Goal: Navigation & Orientation: Find specific page/section

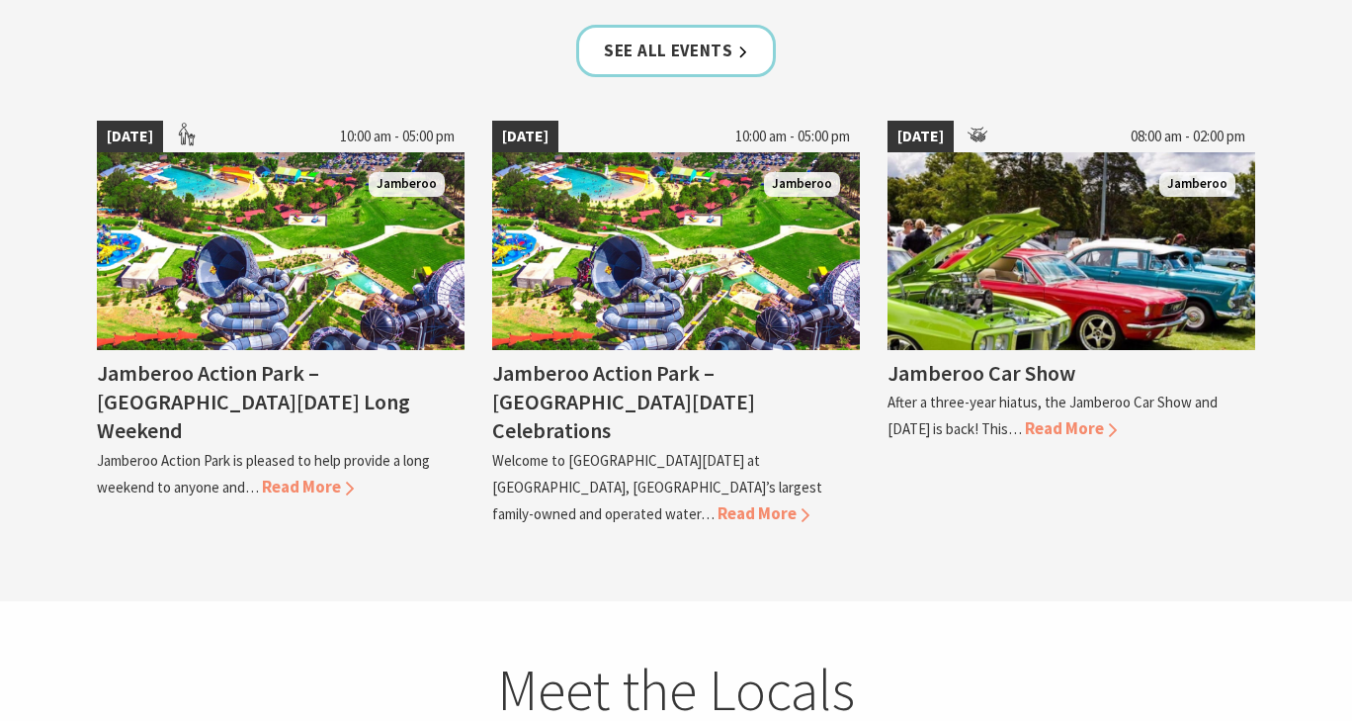
scroll to position [4827, 0]
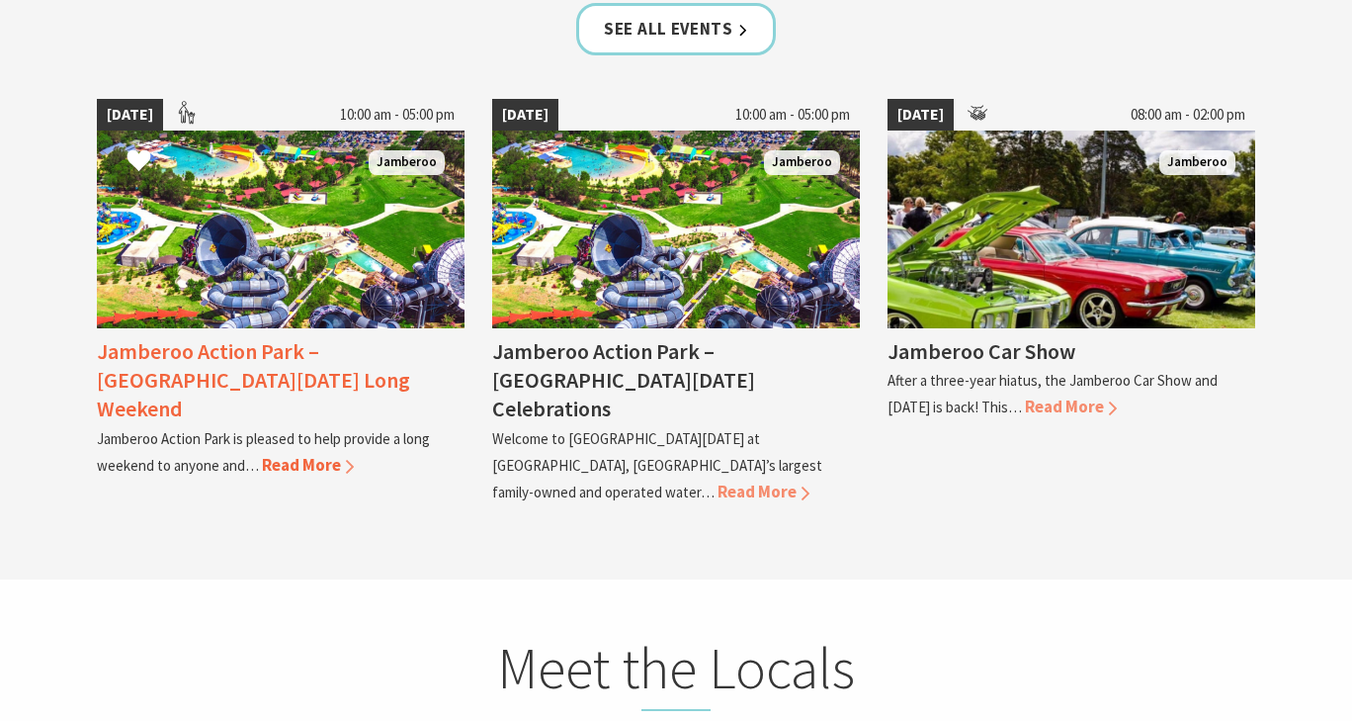
click at [305, 454] on span "Read More" at bounding box center [308, 465] width 92 height 22
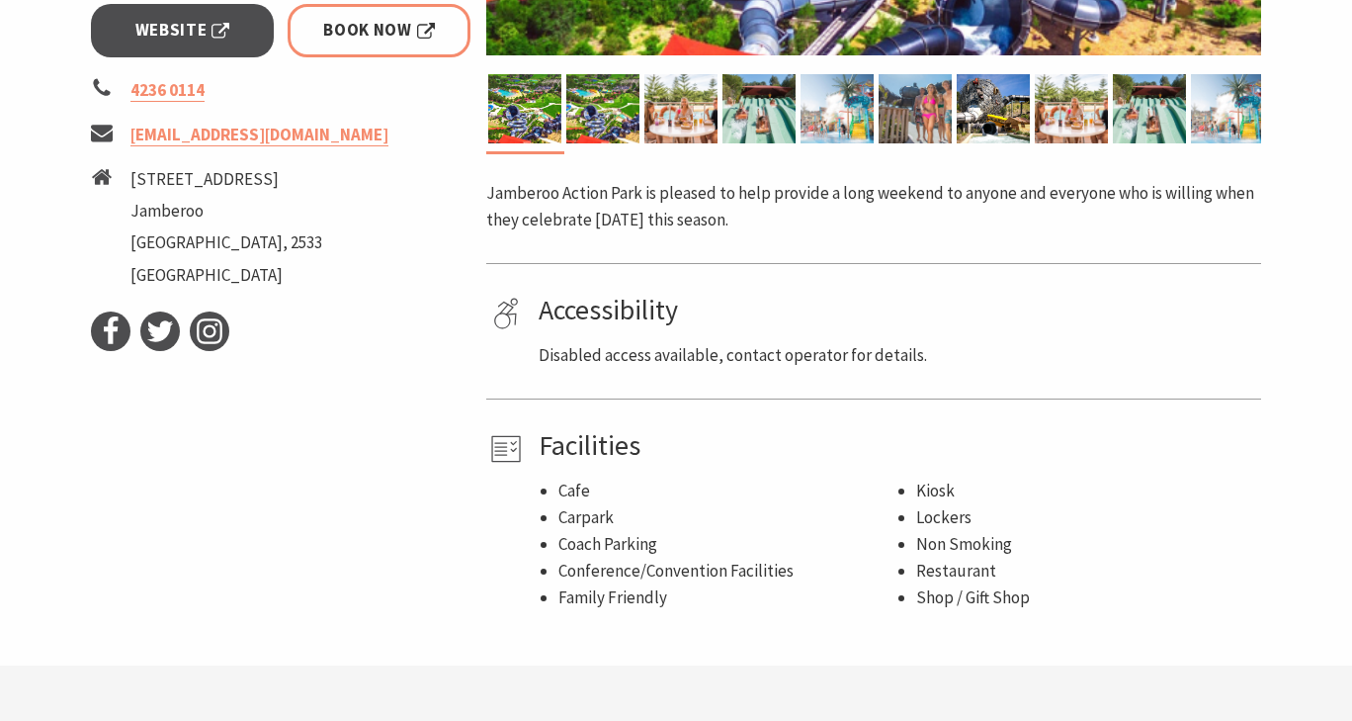
scroll to position [905, 0]
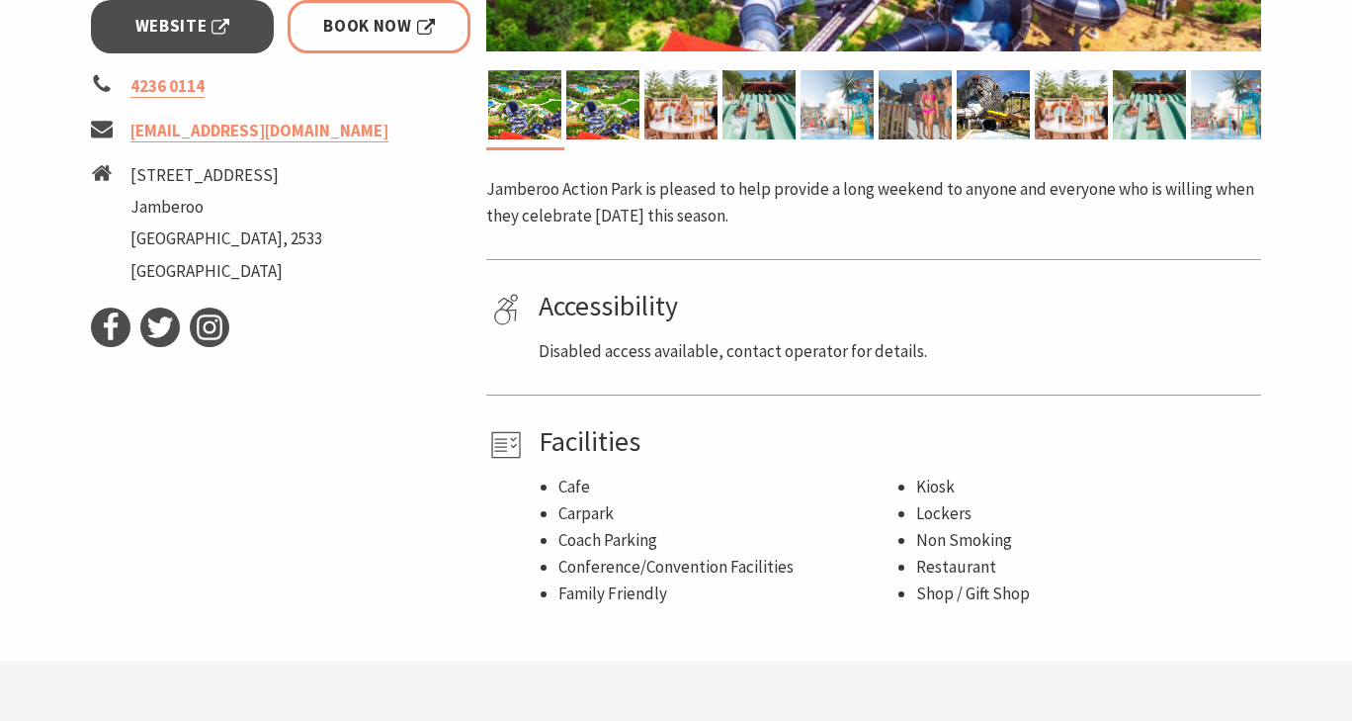
click at [148, 28] on span "Website" at bounding box center [182, 26] width 95 height 27
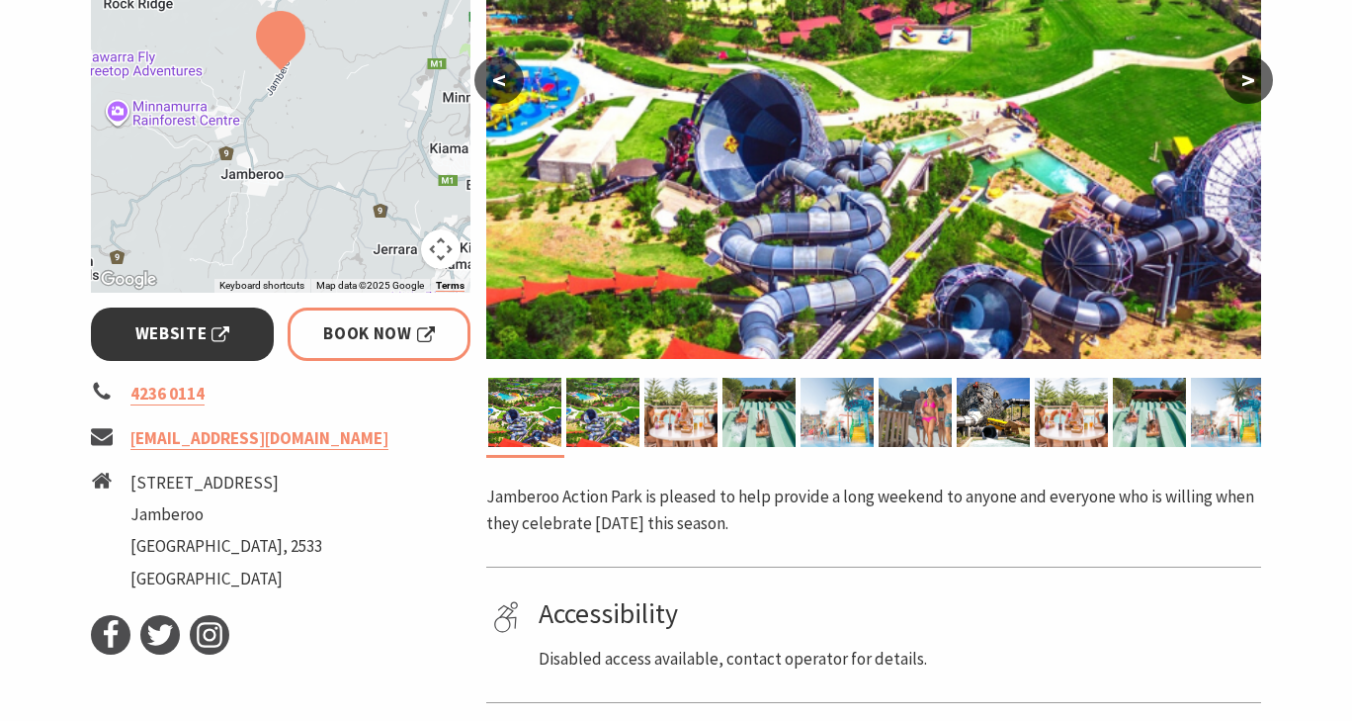
scroll to position [0, 0]
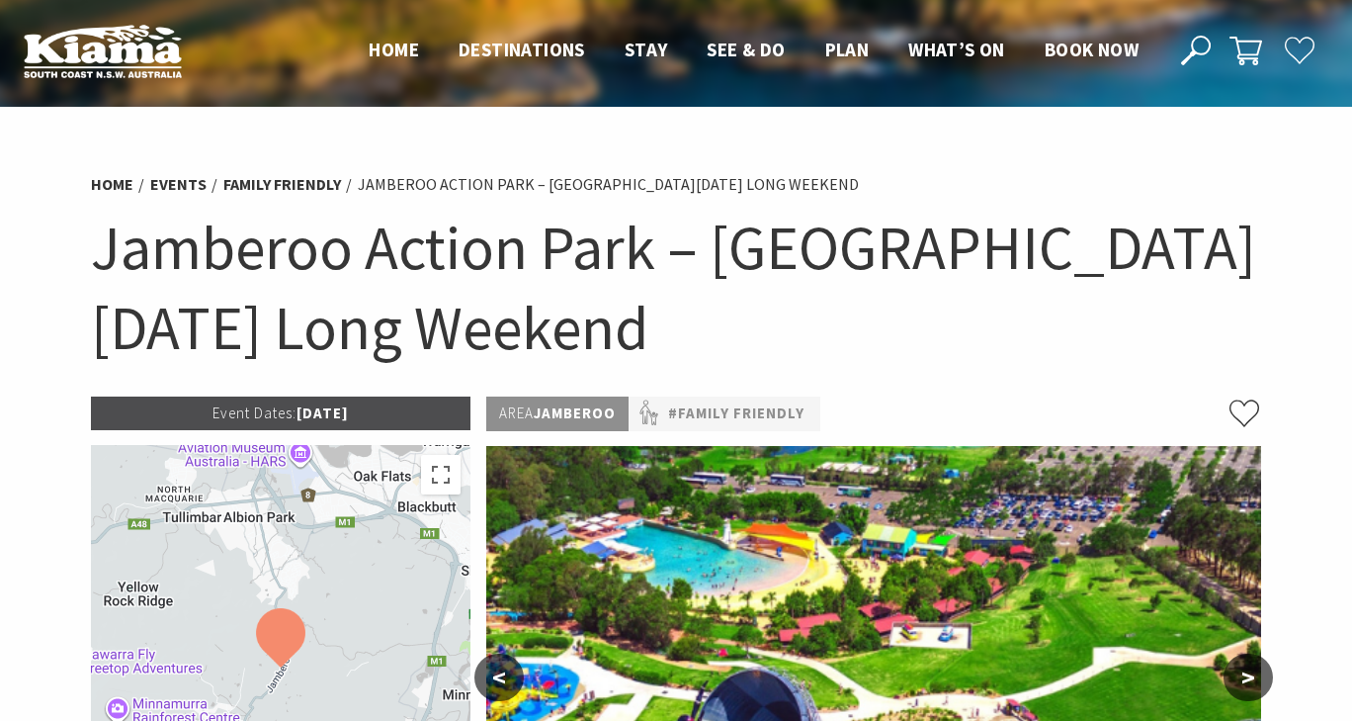
click at [129, 53] on img at bounding box center [103, 51] width 158 height 54
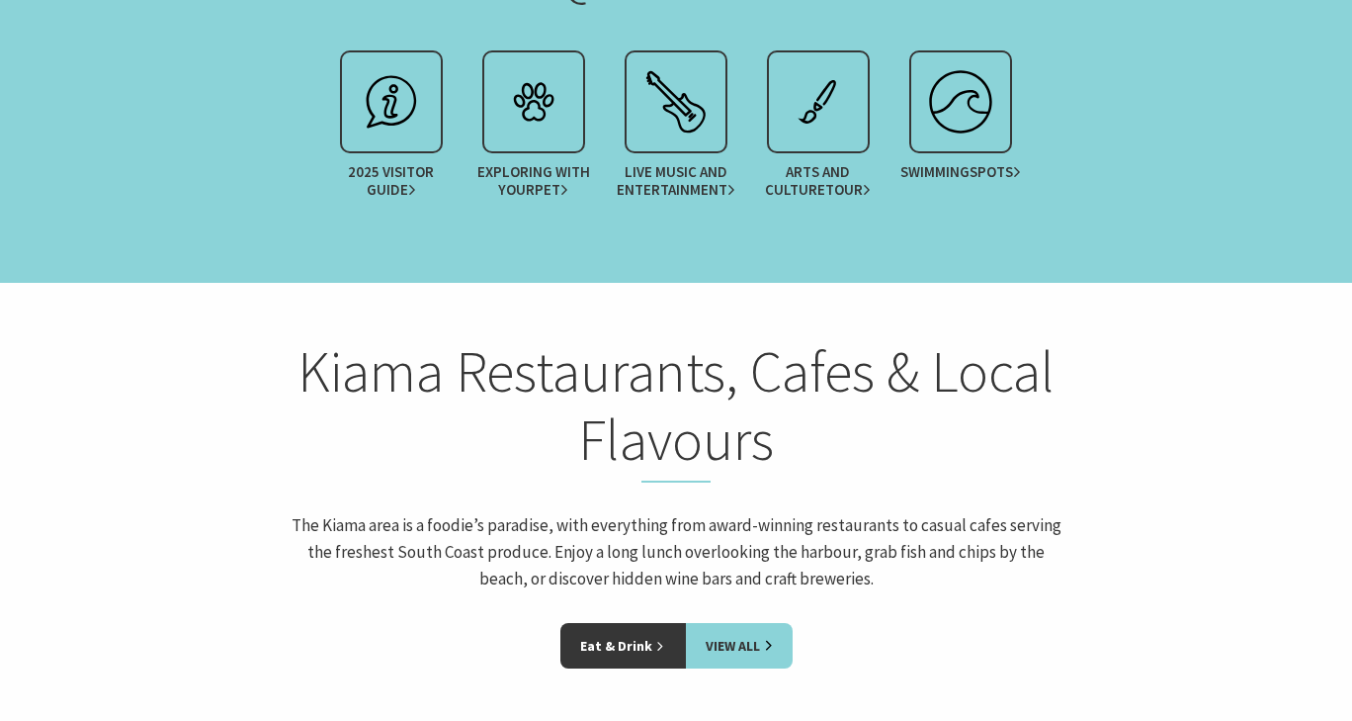
scroll to position [2599, 0]
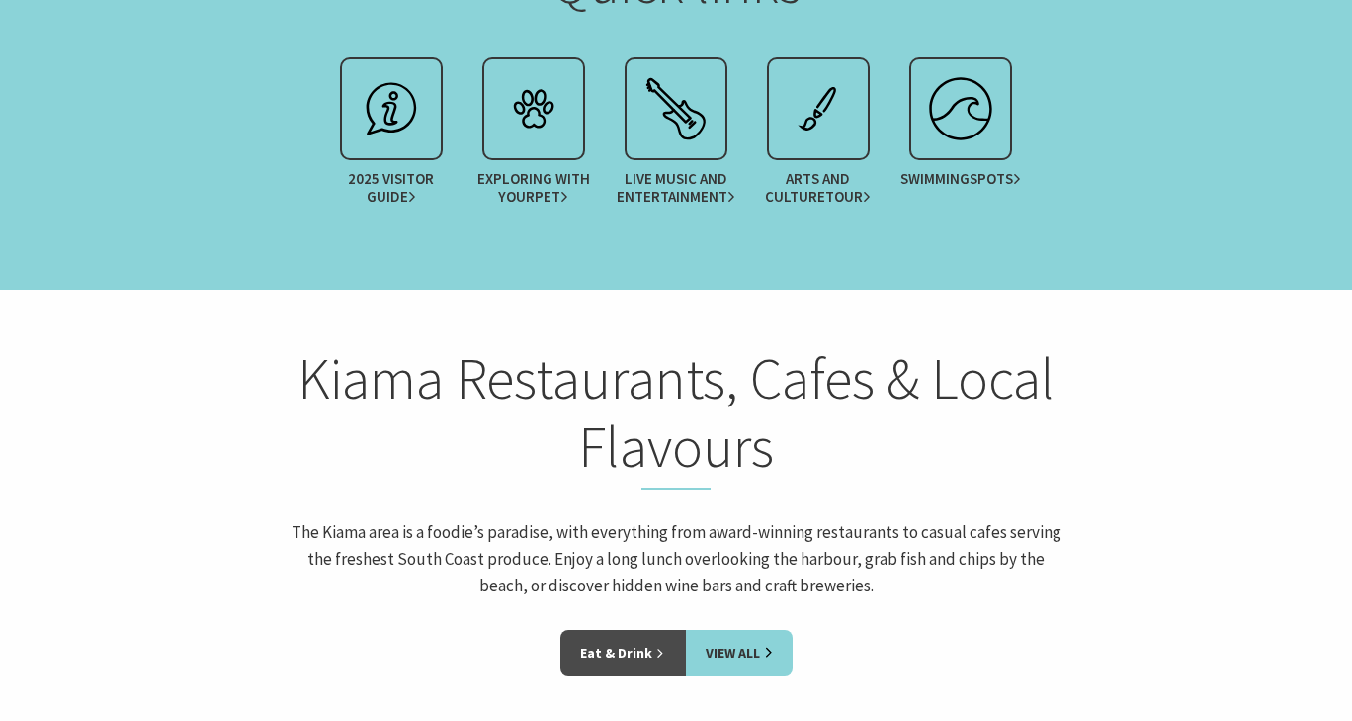
click at [627, 630] on link "Eat & Drink" at bounding box center [624, 652] width 126 height 45
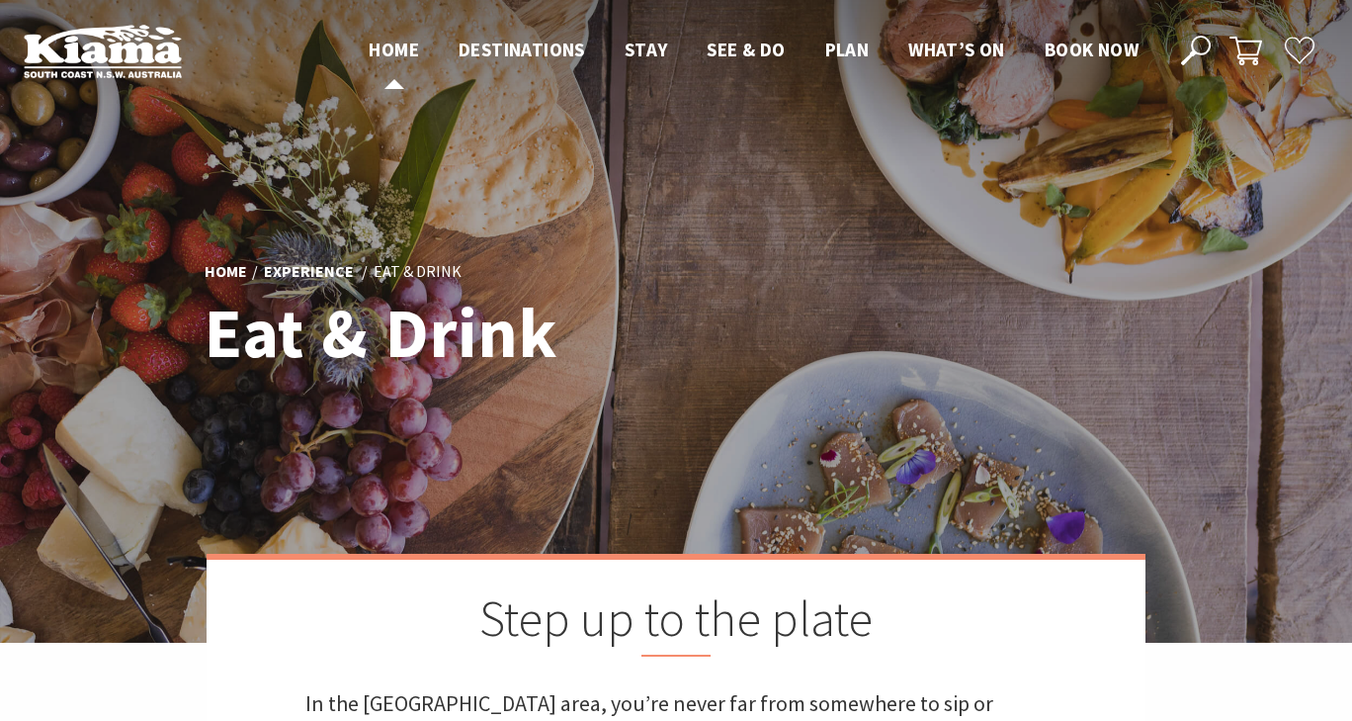
click at [394, 58] on span "Home" at bounding box center [394, 50] width 50 height 24
